Goal: Complete application form

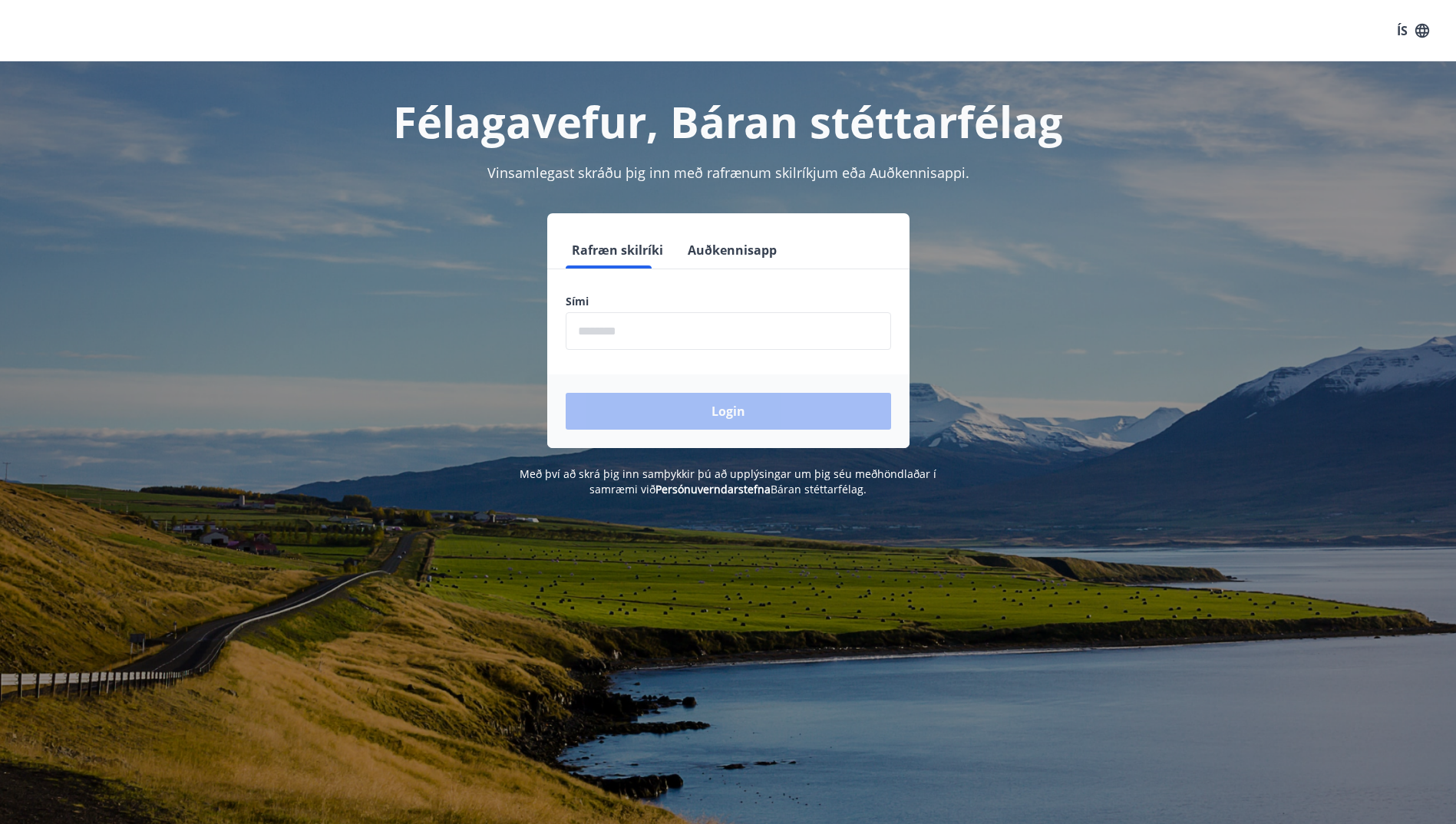
click at [680, 324] on input "phone" at bounding box center [729, 331] width 325 height 37
type input "********"
click at [701, 401] on button "Login" at bounding box center [729, 411] width 325 height 37
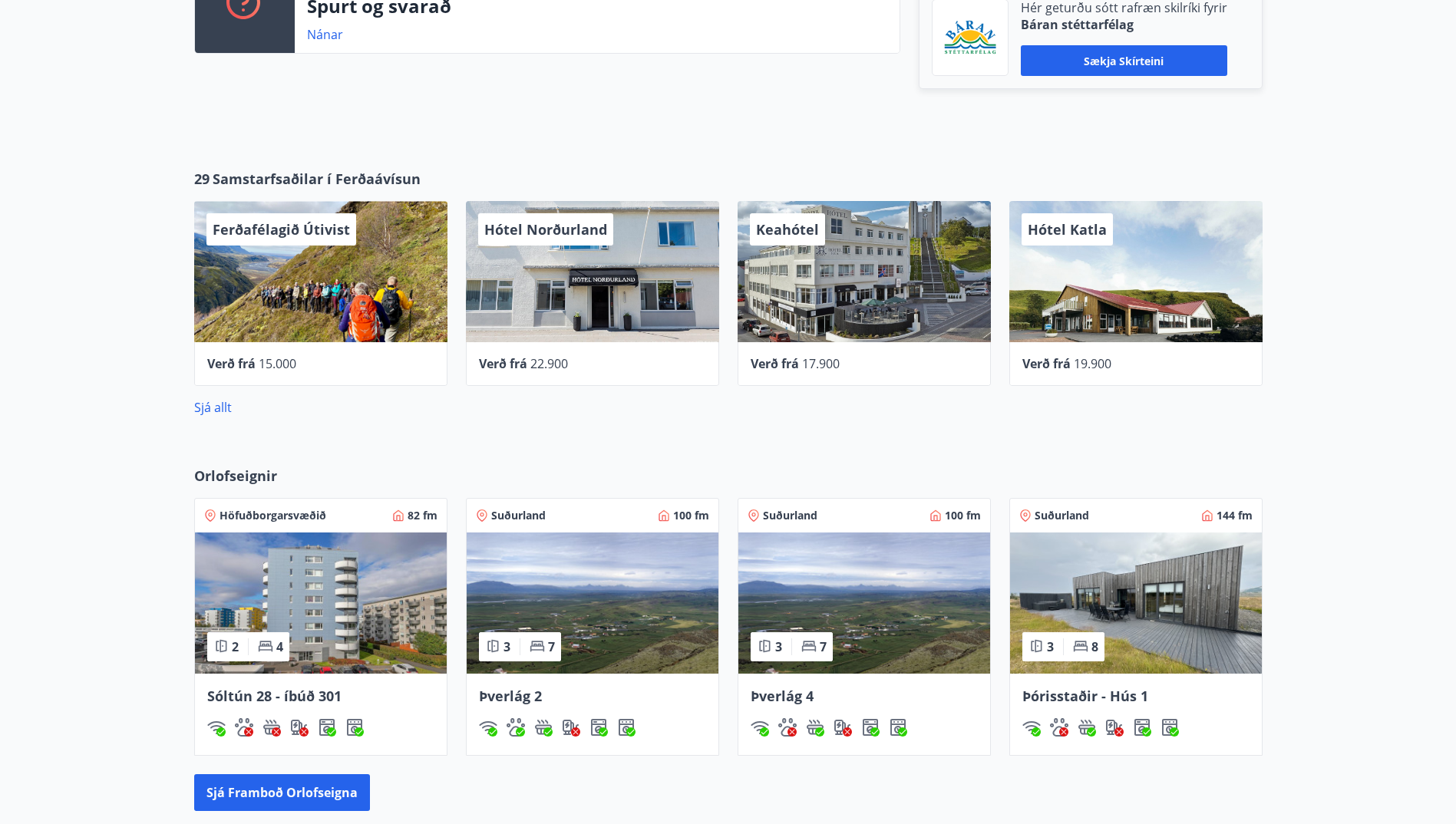
scroll to position [537, 0]
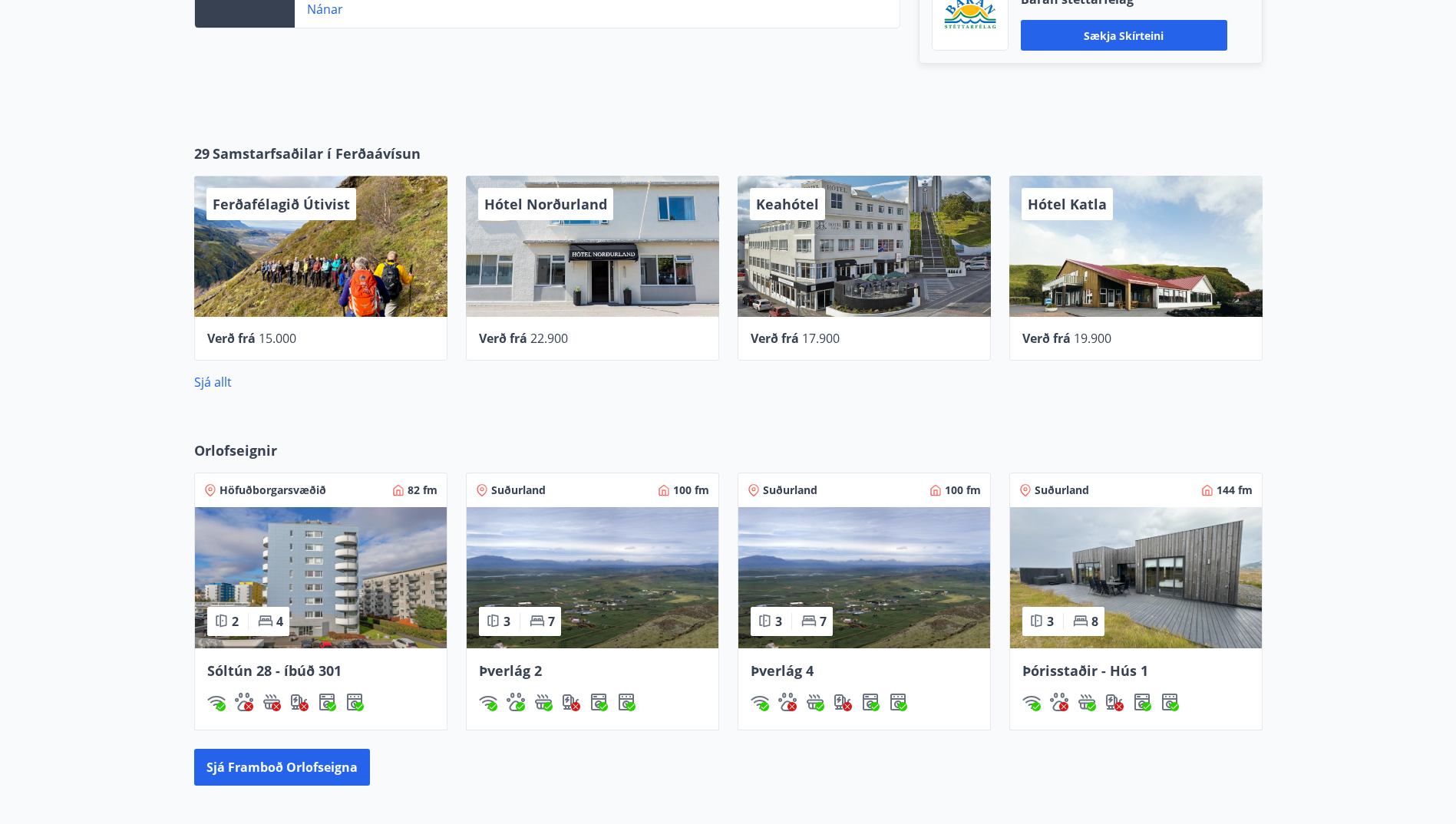
click at [1150, 583] on img at bounding box center [1135, 578] width 252 height 141
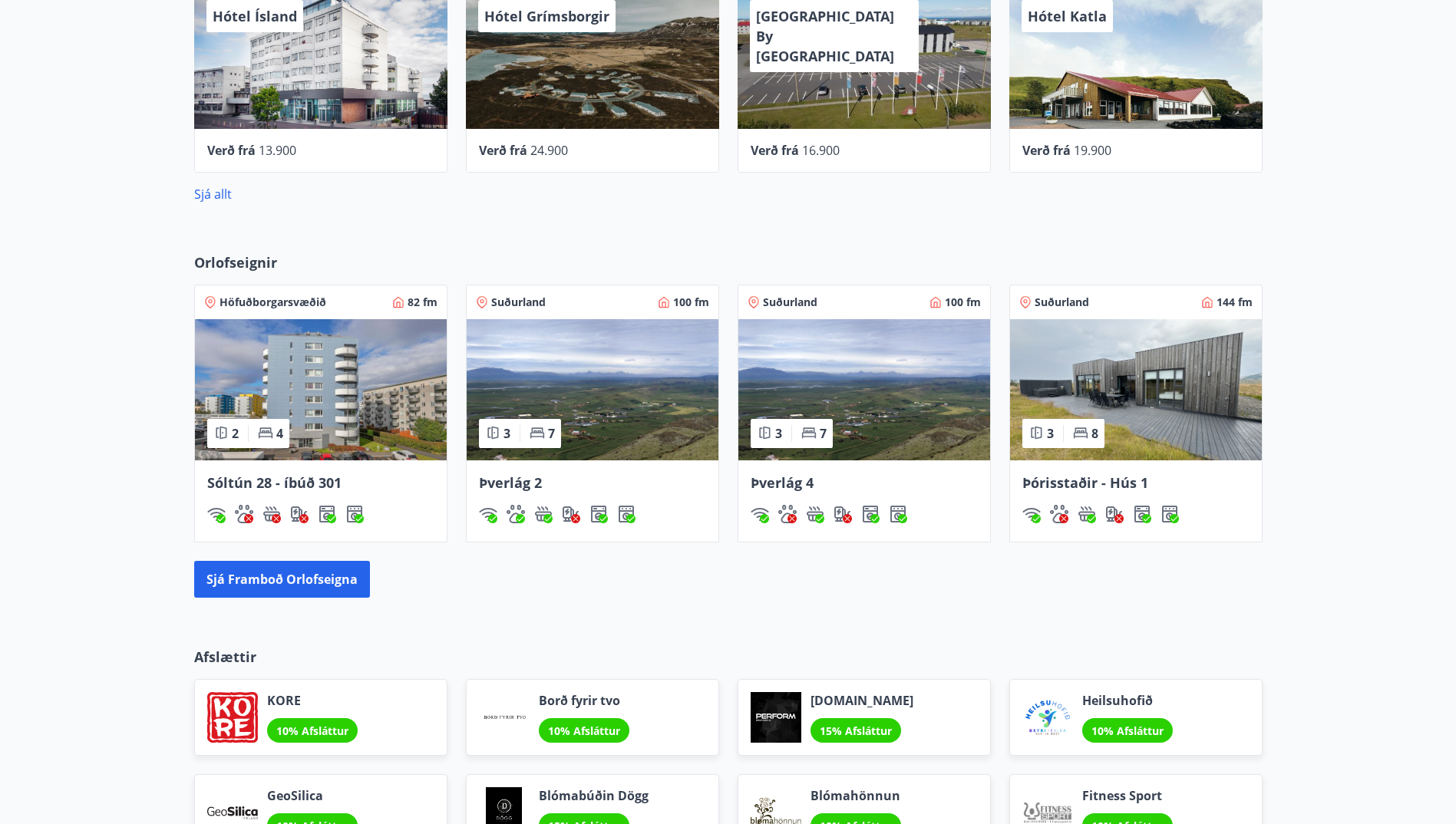
scroll to position [814, 0]
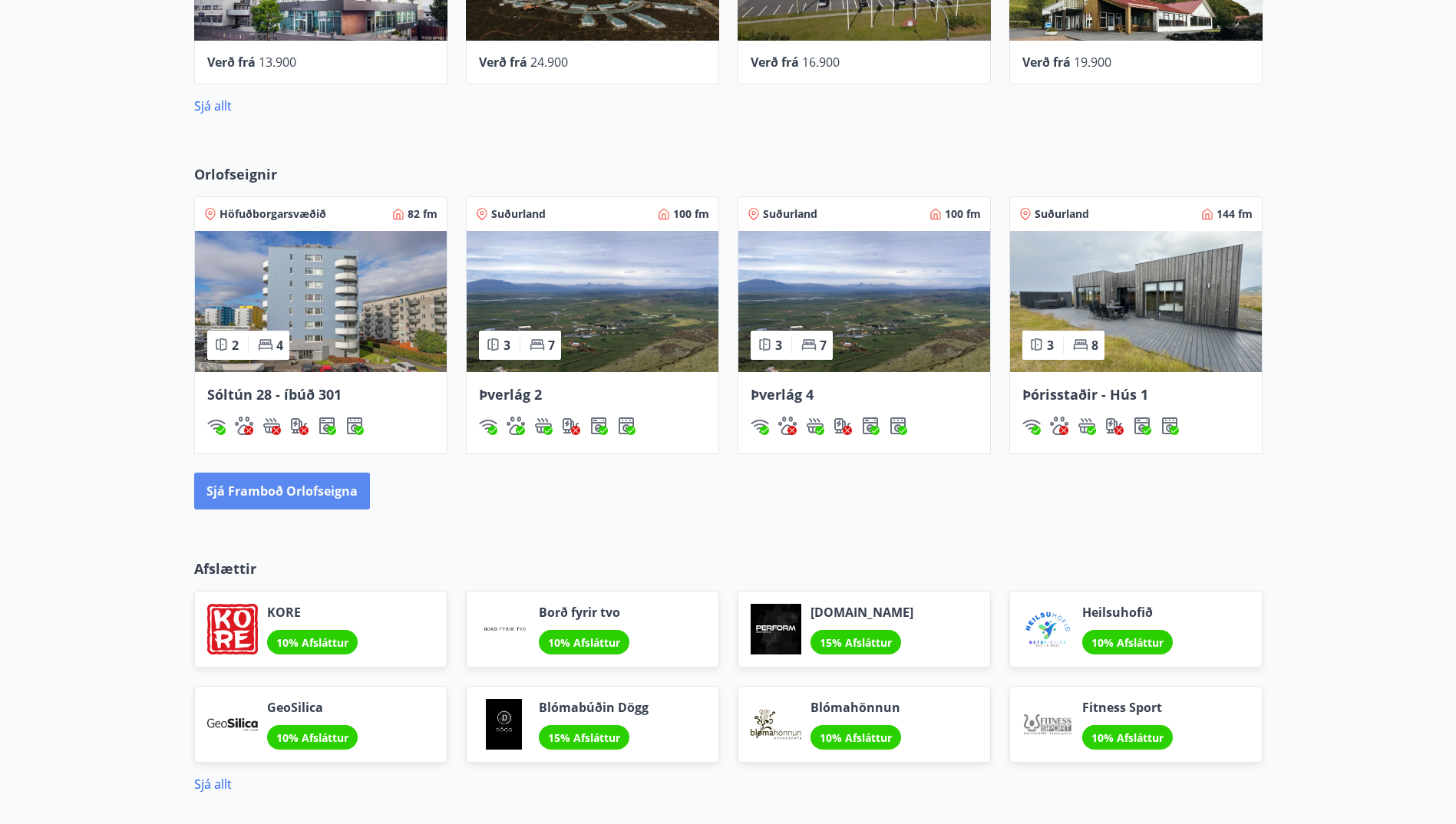
click at [299, 506] on button "Sjá framboð orlofseigna" at bounding box center [282, 491] width 175 height 37
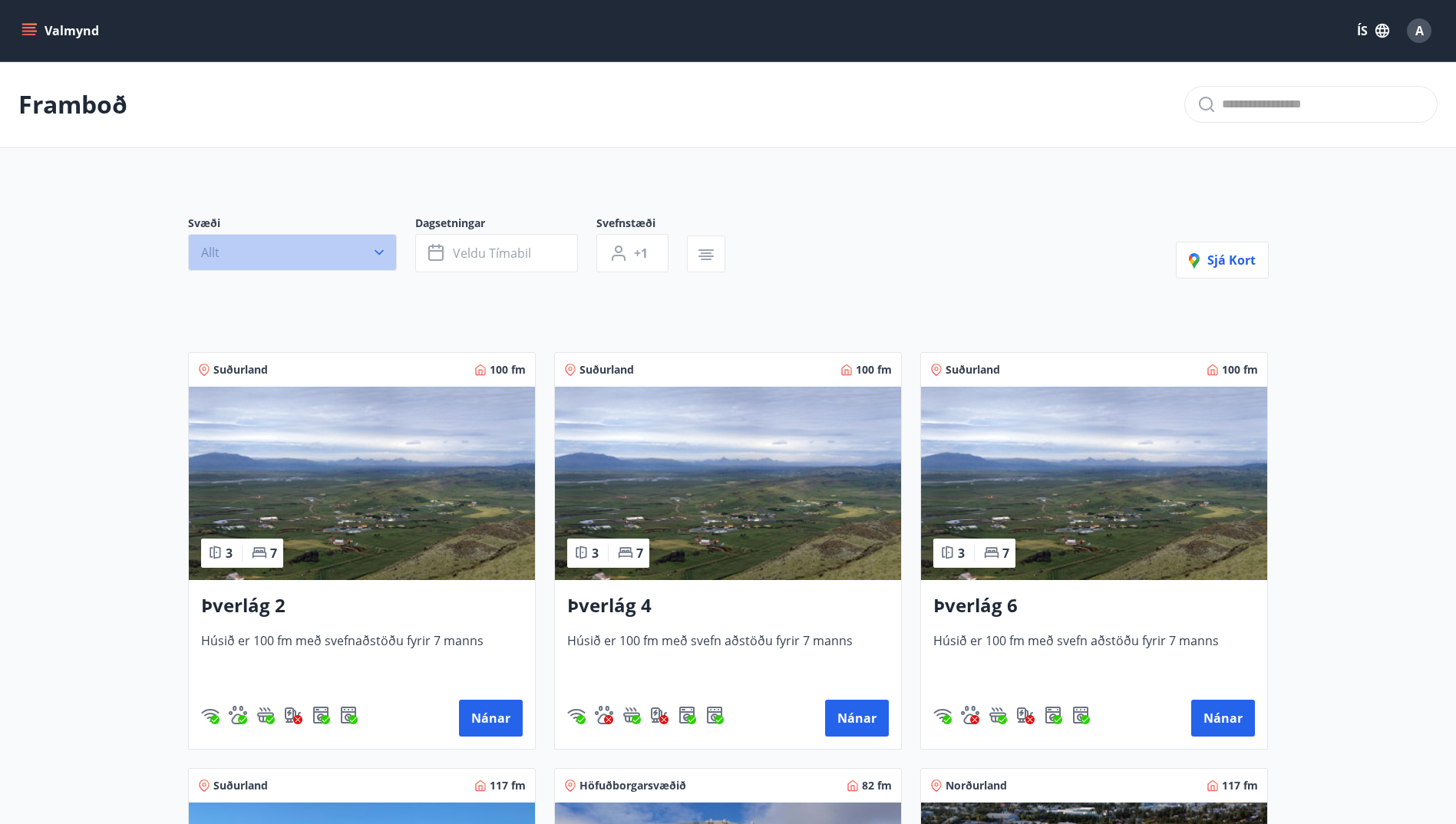
click at [367, 257] on button "Allt" at bounding box center [292, 252] width 209 height 37
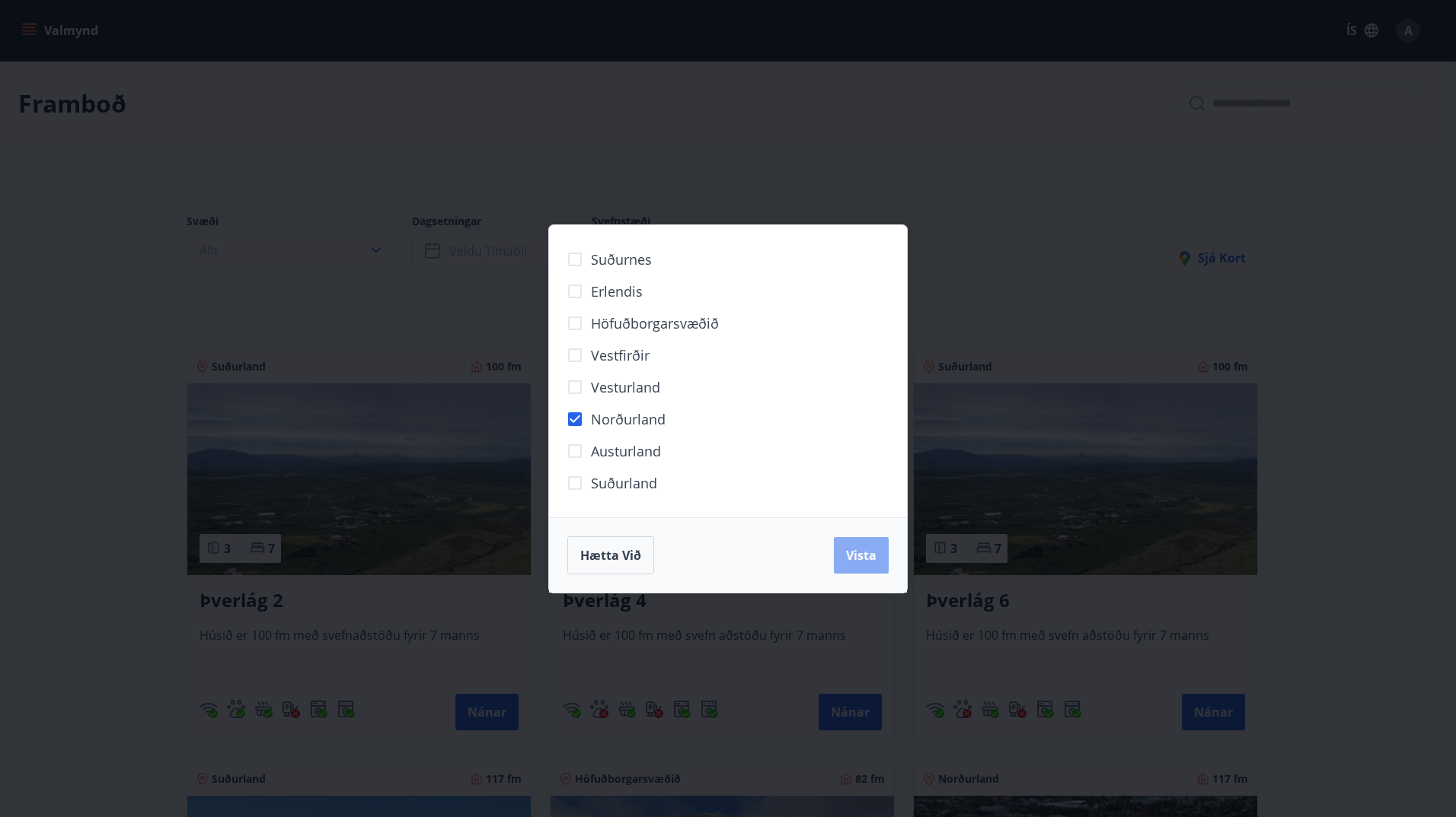
click at [859, 560] on span "Vista" at bounding box center [861, 555] width 31 height 17
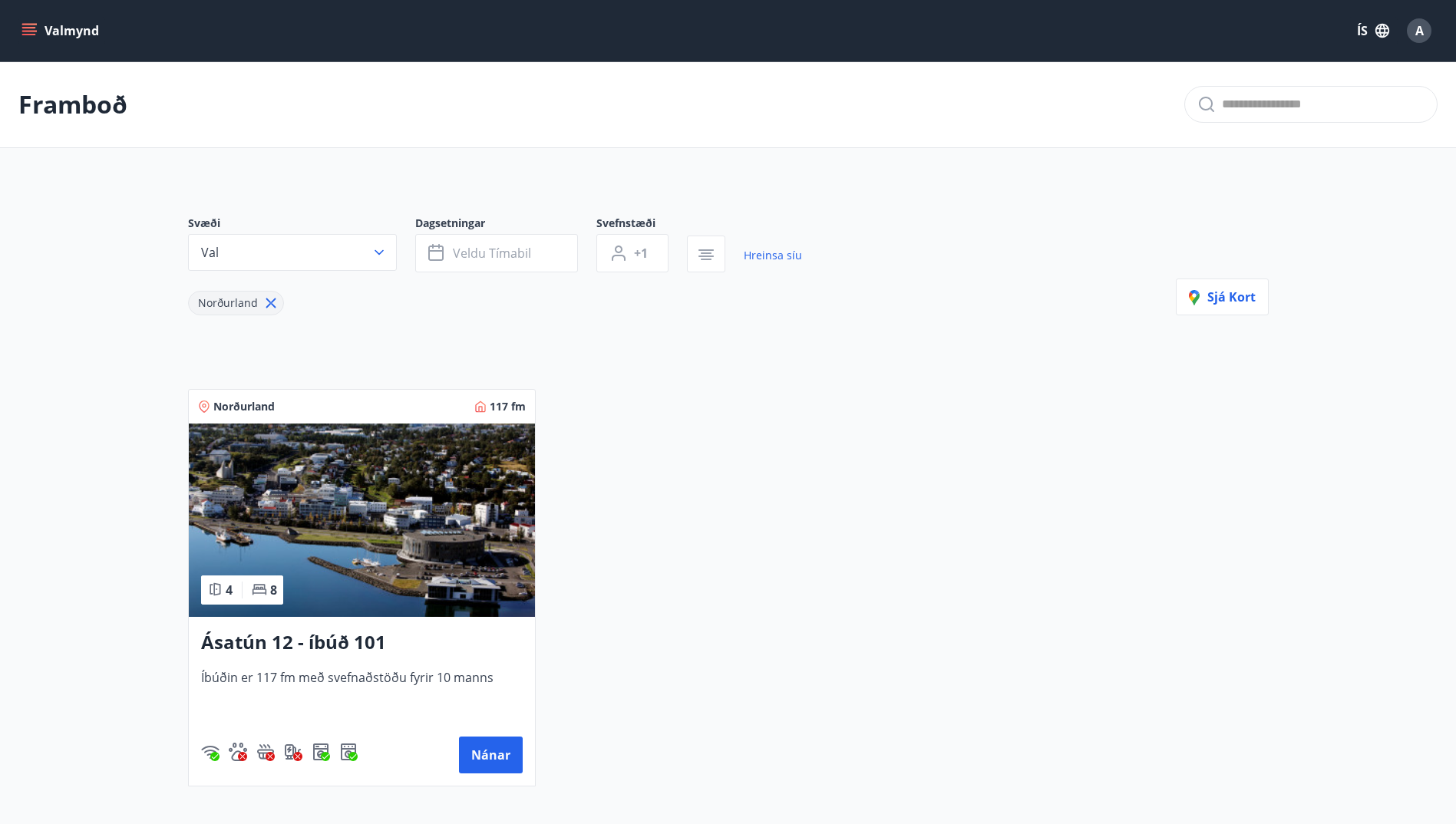
click at [32, 28] on icon "menu" at bounding box center [29, 28] width 13 height 2
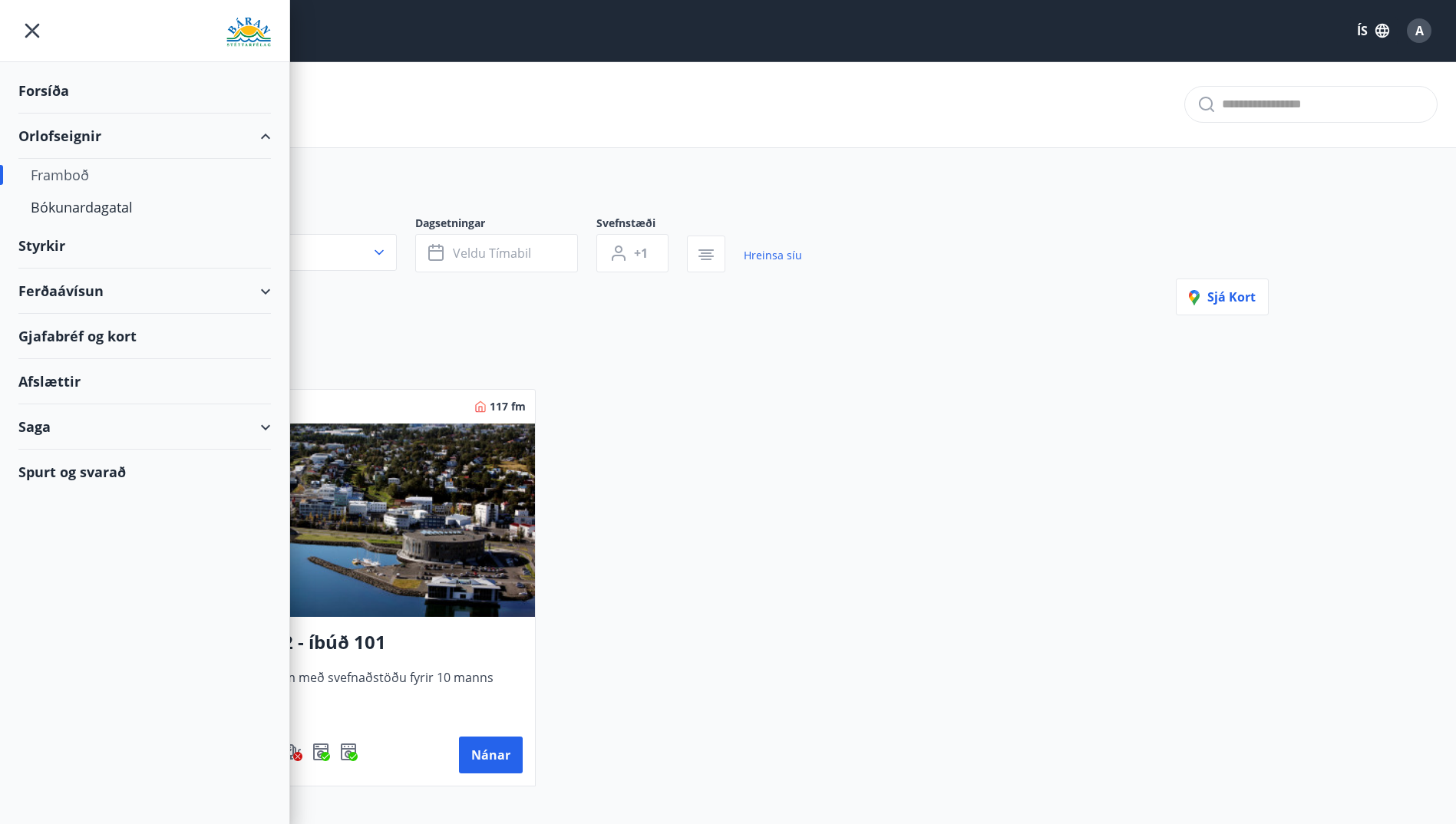
click at [109, 258] on div "Styrkir" at bounding box center [144, 245] width 252 height 45
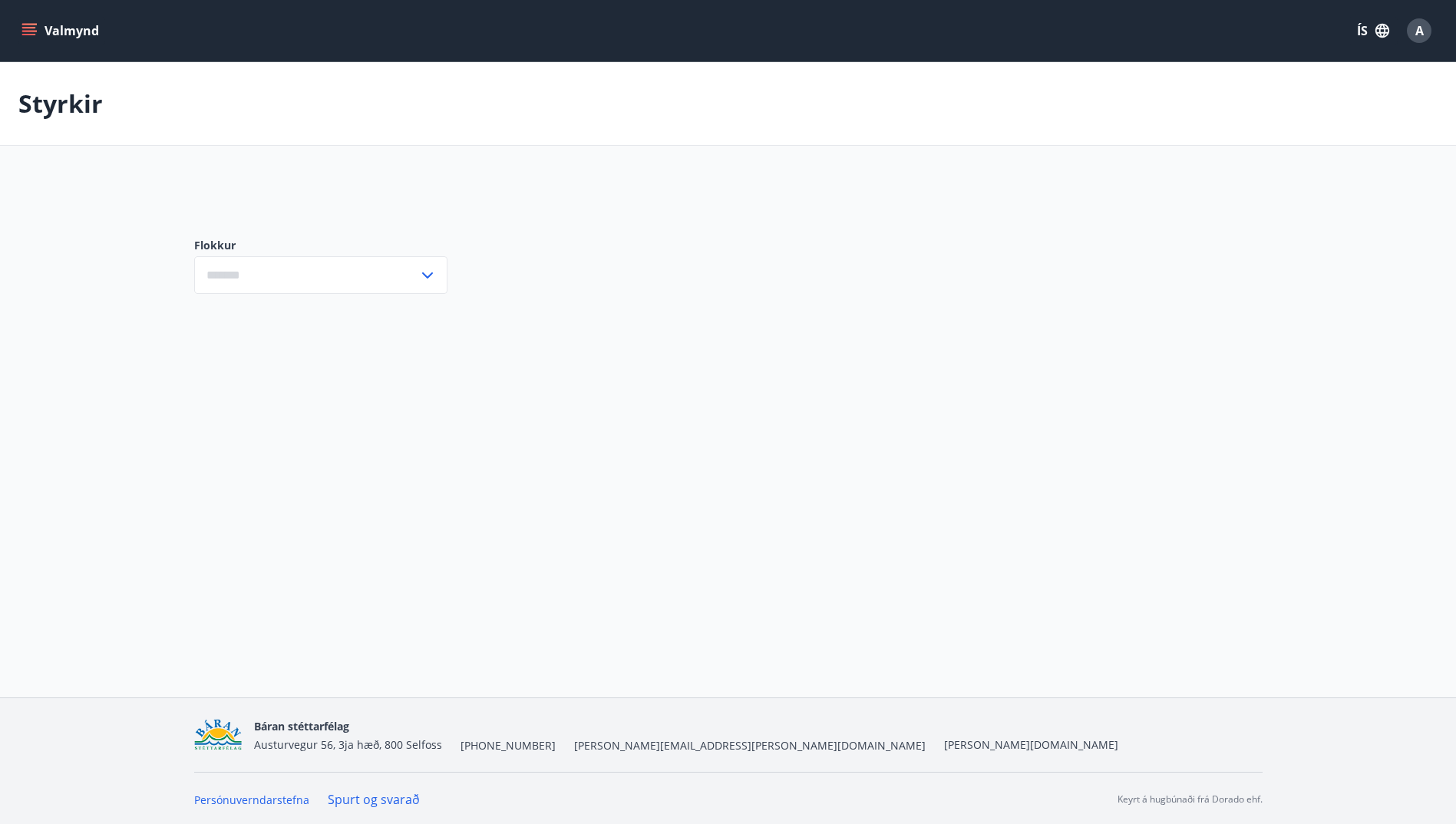
type input "***"
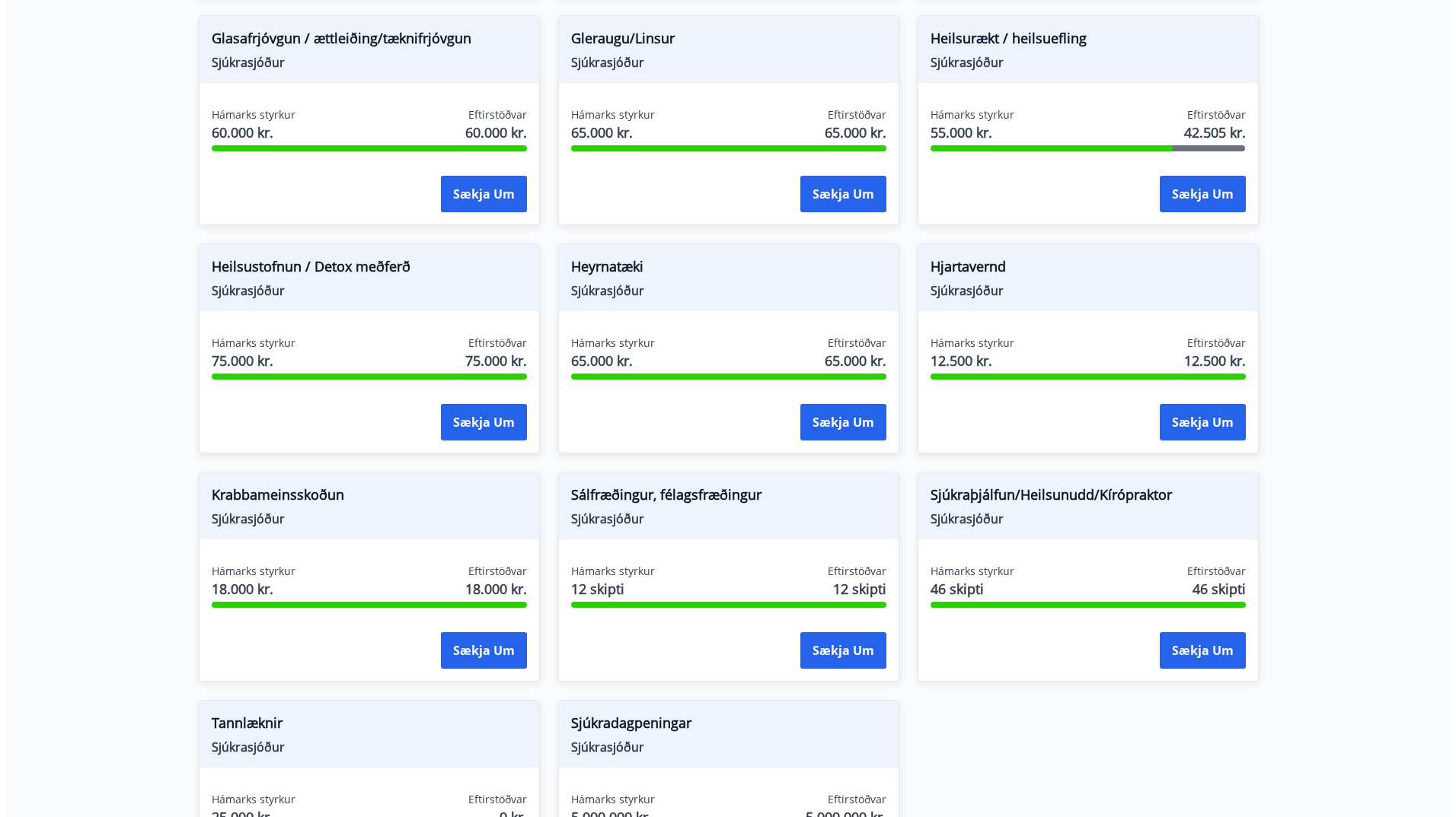
scroll to position [761, 0]
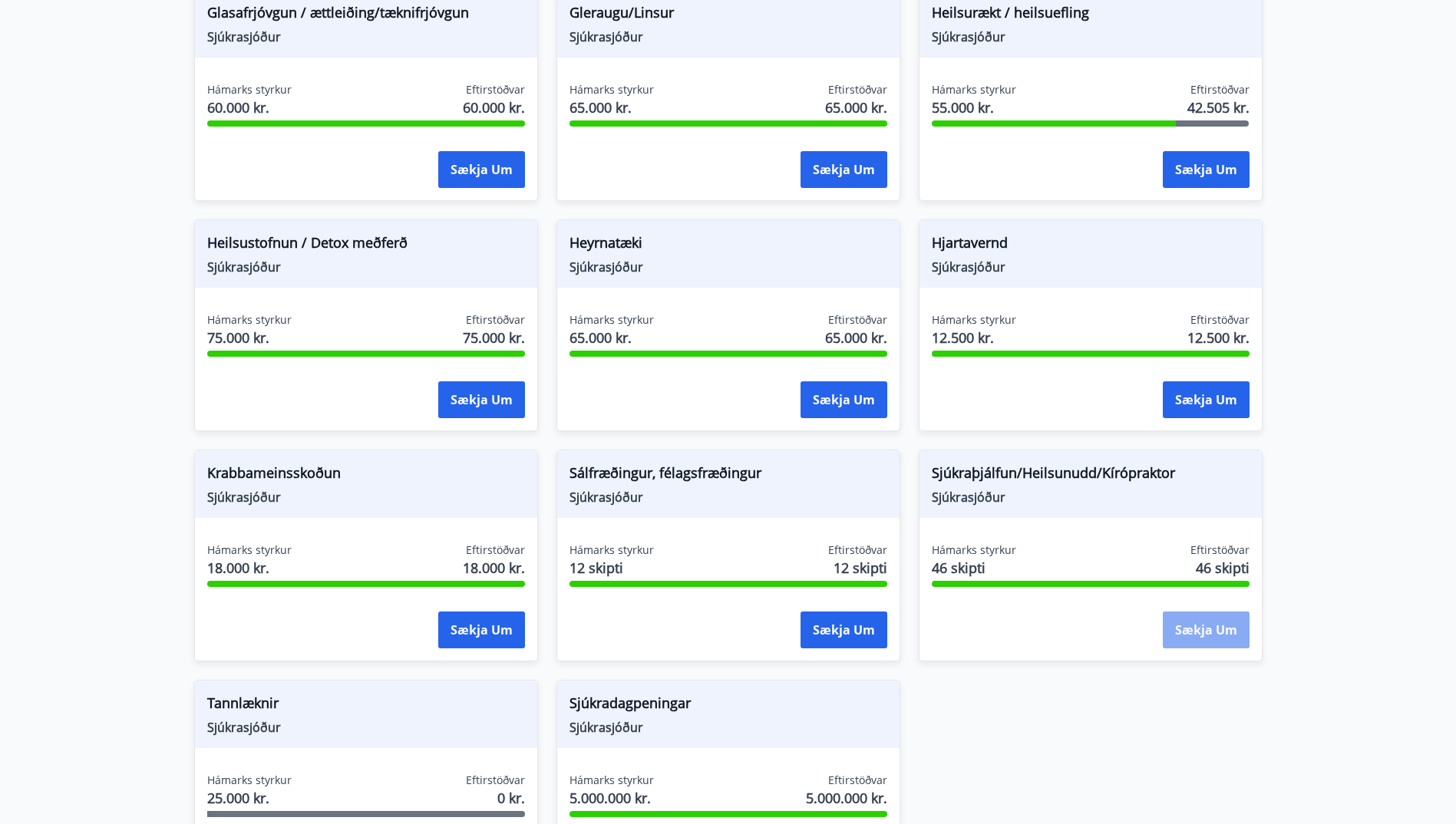
click at [1218, 633] on button "Sækja um" at bounding box center [1206, 630] width 87 height 37
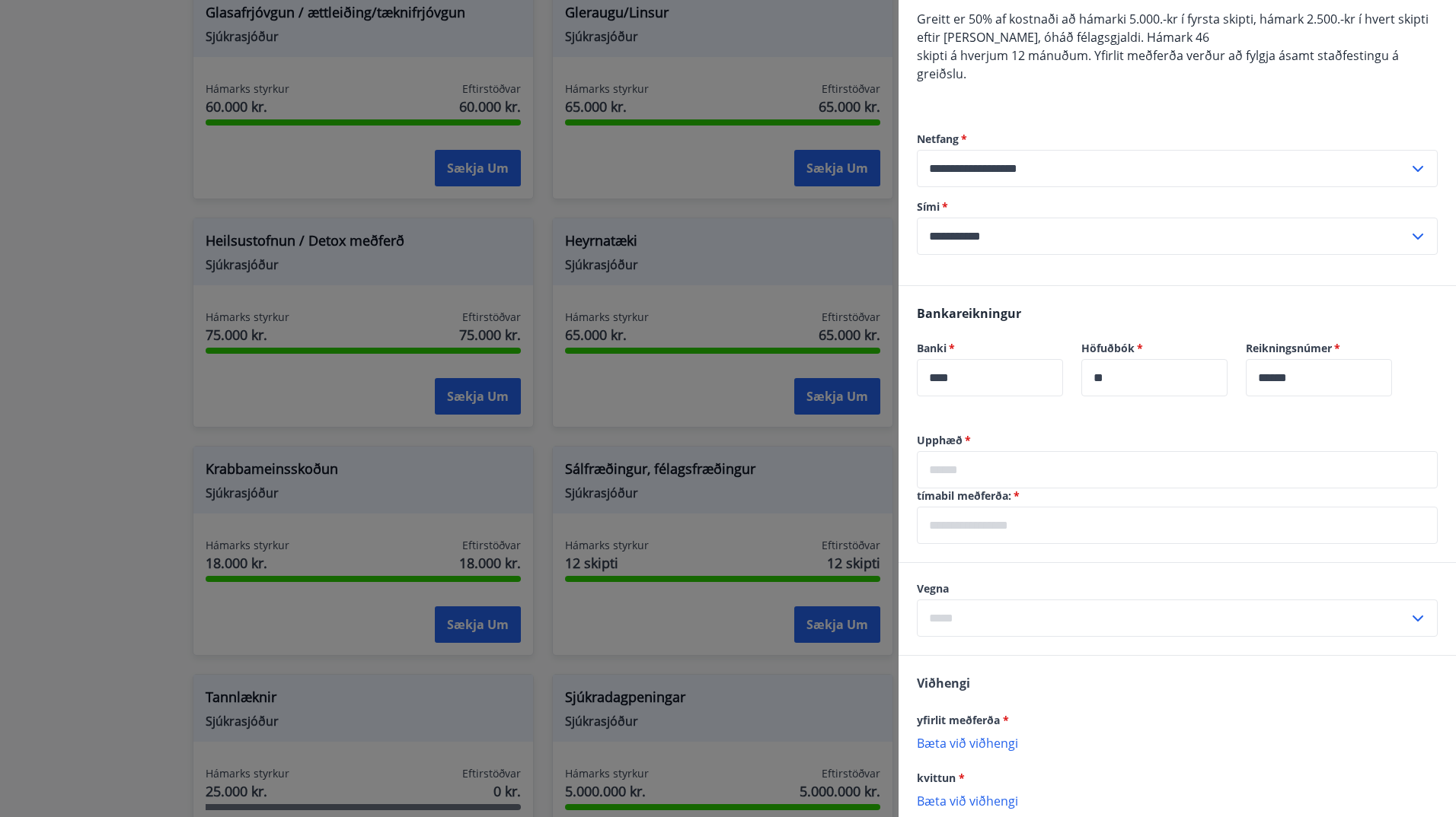
scroll to position [152, 0]
click at [1008, 626] on input "text" at bounding box center [1162, 616] width 492 height 37
click at [1007, 620] on input "text" at bounding box center [1162, 616] width 492 height 37
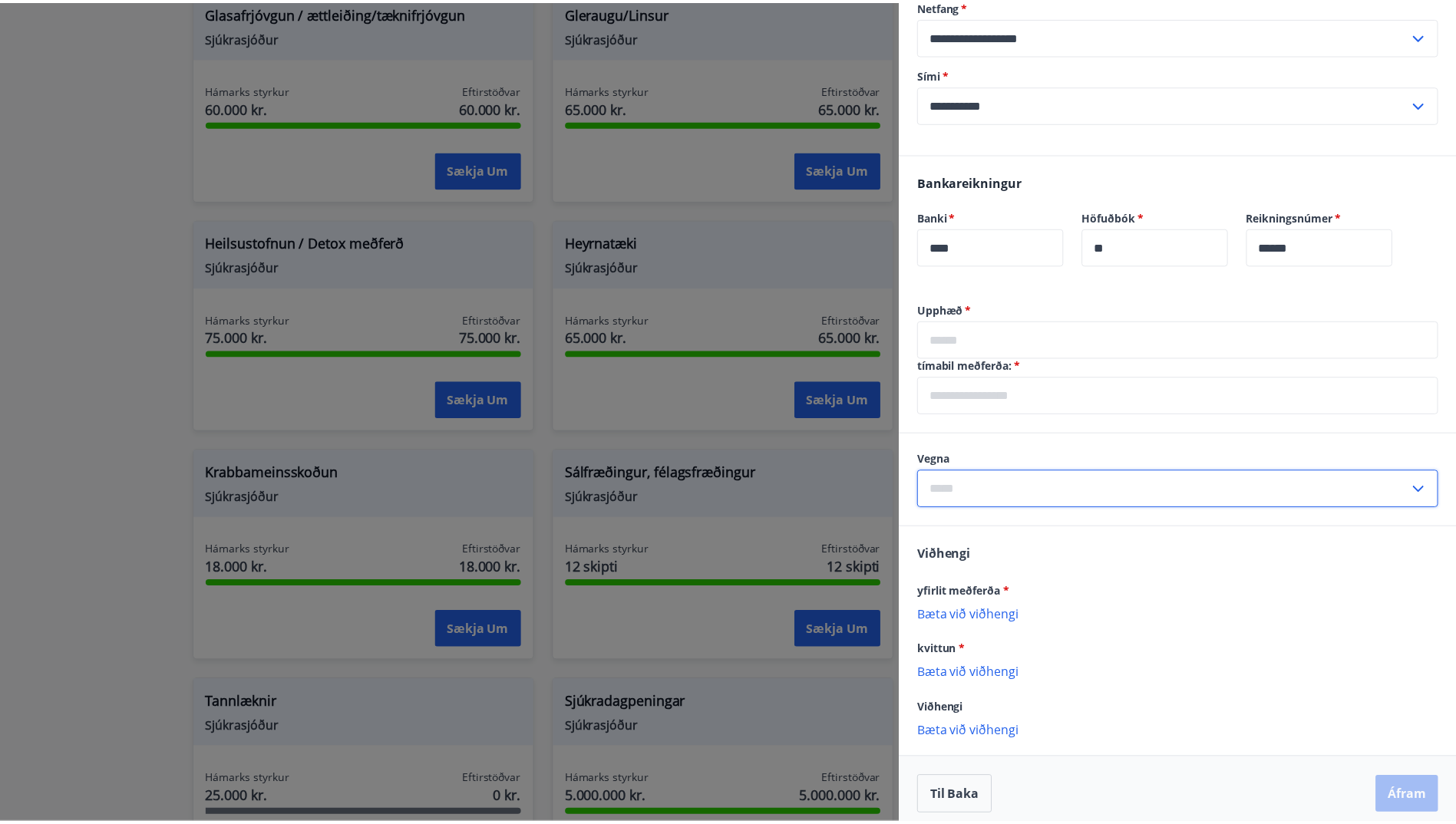
scroll to position [296, 0]
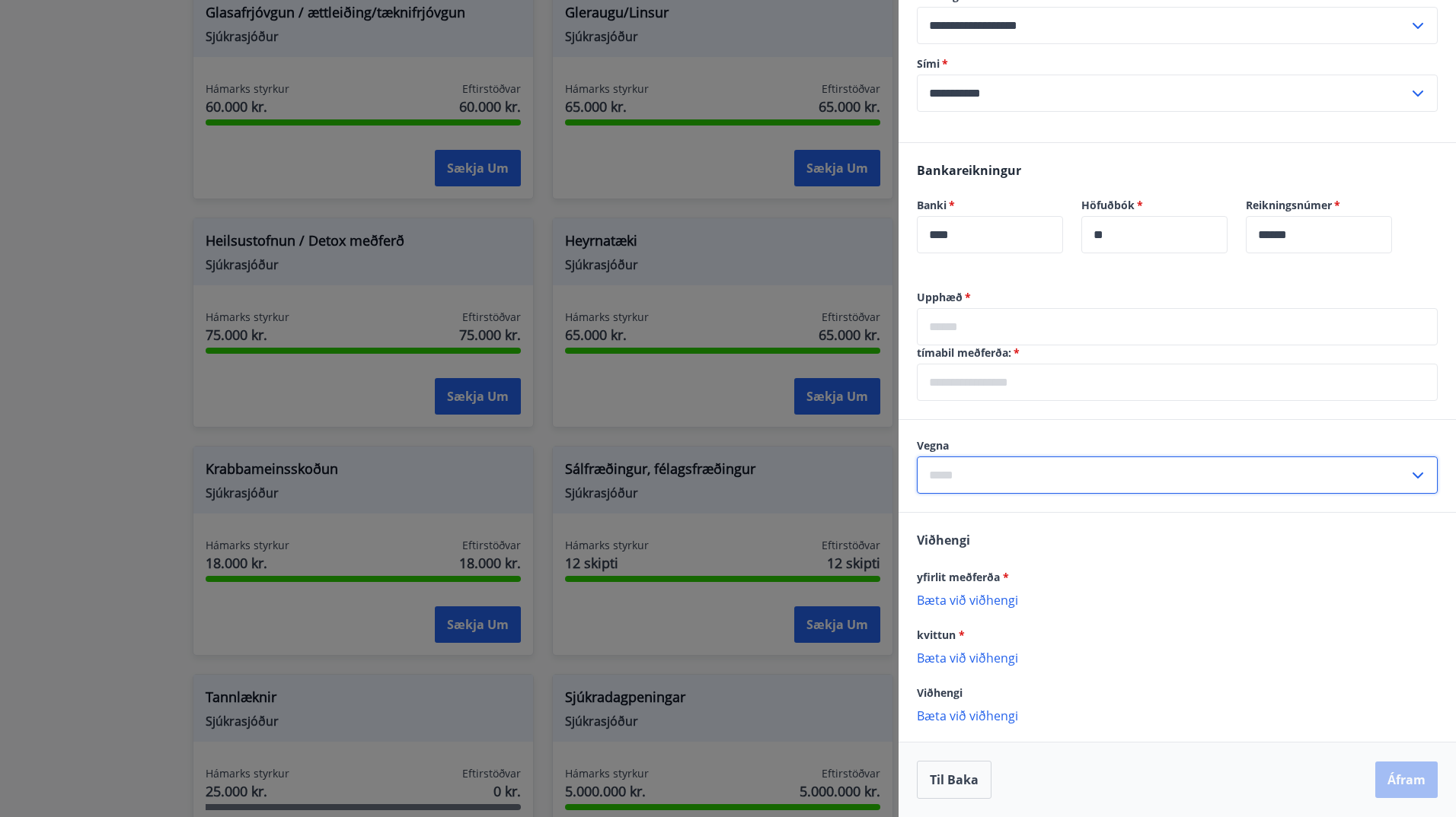
click at [152, 502] on div at bounding box center [728, 408] width 1456 height 817
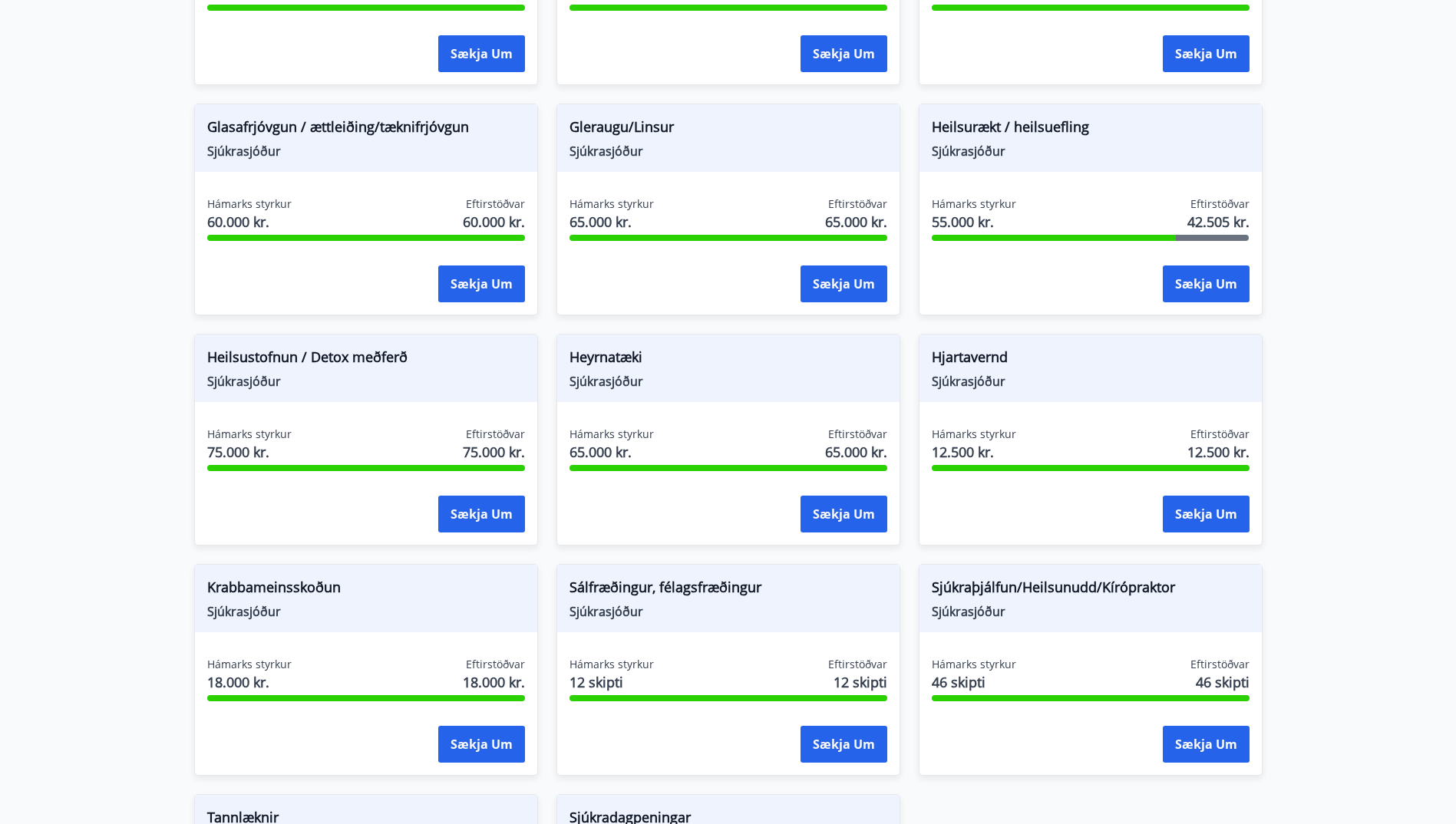
scroll to position [691, 0]
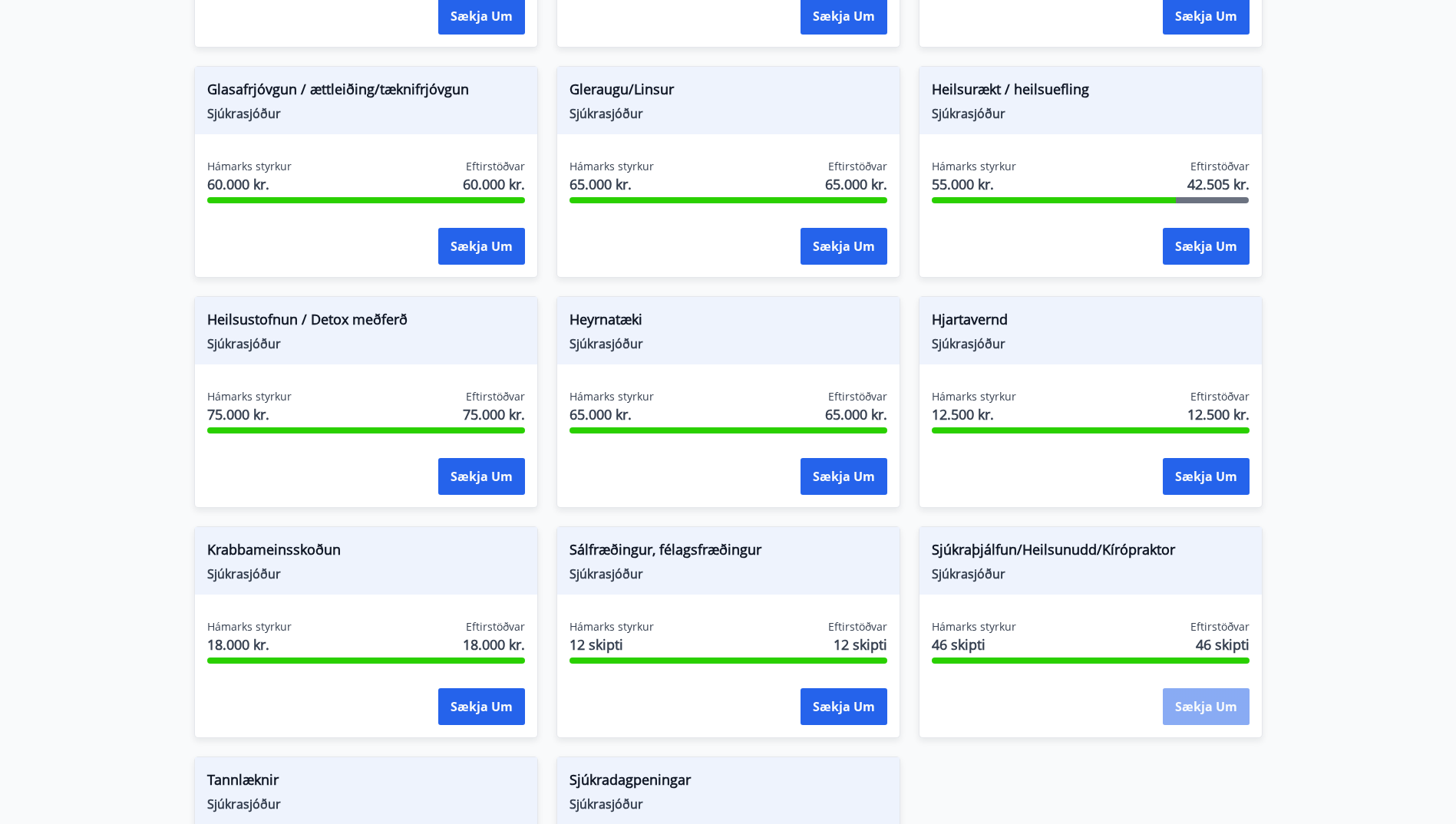
click at [1218, 706] on button "Sækja um" at bounding box center [1206, 707] width 87 height 37
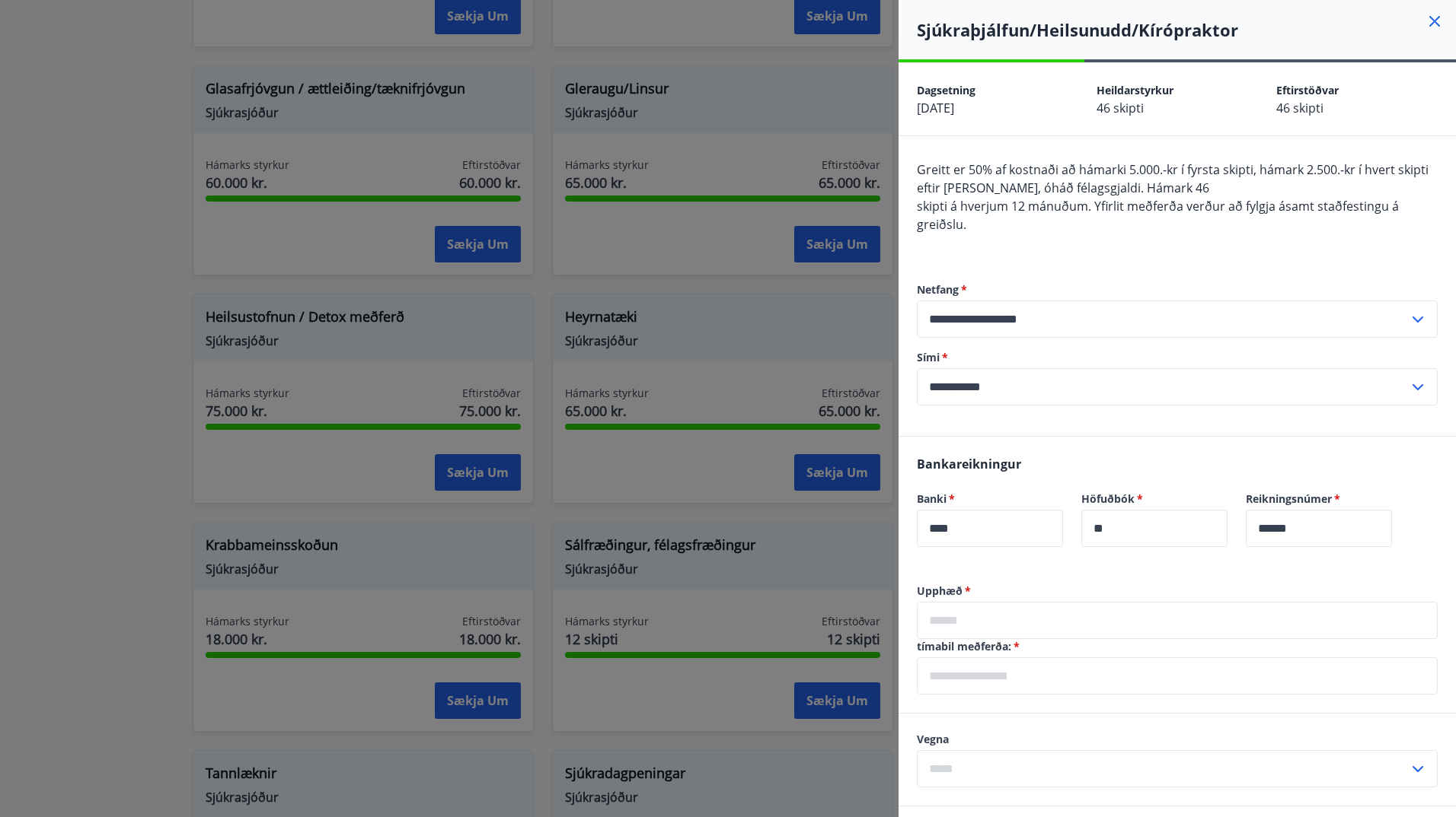
click at [160, 379] on div at bounding box center [728, 408] width 1456 height 817
